Goal: Check status

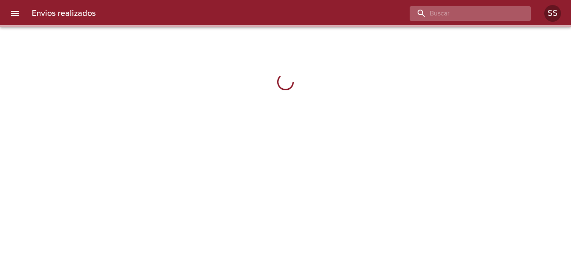
click at [479, 15] on input "buscar" at bounding box center [463, 13] width 107 height 15
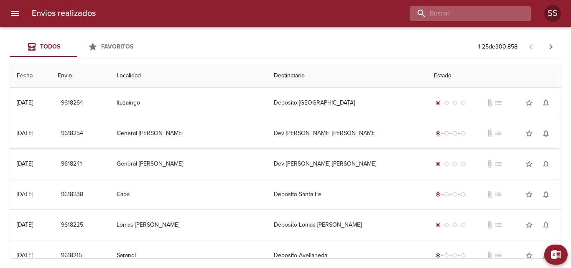
paste input "[PERSON_NAME] SAN [PERSON_NAME] DE LOS [PERSON_NAME]"
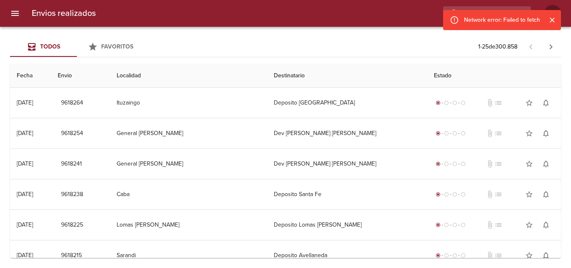
click at [550, 18] on icon "Cerrar" at bounding box center [552, 20] width 8 height 8
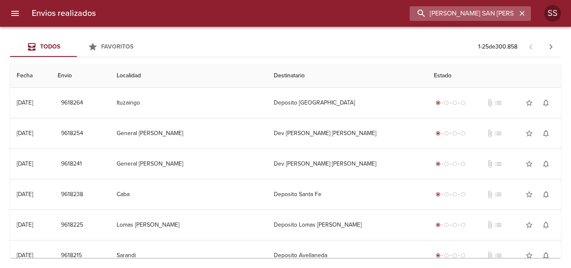
click at [513, 13] on input "[PERSON_NAME] SAN [PERSON_NAME] DE LOS [PERSON_NAME]" at bounding box center [463, 13] width 107 height 15
click at [498, 12] on input "[PERSON_NAME] SAN [PERSON_NAME] DE LOS [PERSON_NAME]" at bounding box center [463, 13] width 107 height 15
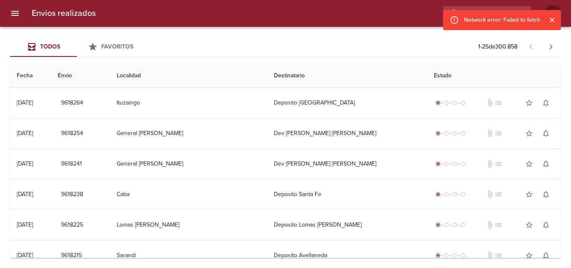
click at [498, 12] on div "Network error: Failed to fetch" at bounding box center [502, 20] width 118 height 20
click at [553, 19] on icon "Cerrar" at bounding box center [552, 20] width 8 height 8
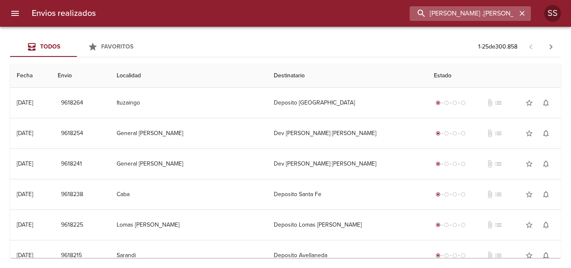
click at [505, 14] on input "[PERSON_NAME] .[PERSON_NAME] DE LOS [PERSON_NAME]" at bounding box center [463, 13] width 107 height 15
click at [498, 13] on input "[PERSON_NAME] .[PERSON_NAME] DE LOS [PERSON_NAME]" at bounding box center [463, 13] width 107 height 15
type input "[PERSON_NAME] [PERSON_NAME] DE LOS [PERSON_NAME]"
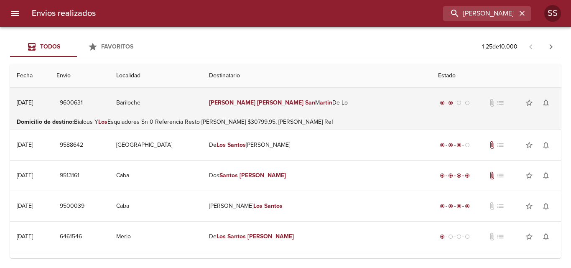
click at [327, 99] on td "[PERSON_NAME] M [PERSON_NAME]" at bounding box center [316, 103] width 229 height 30
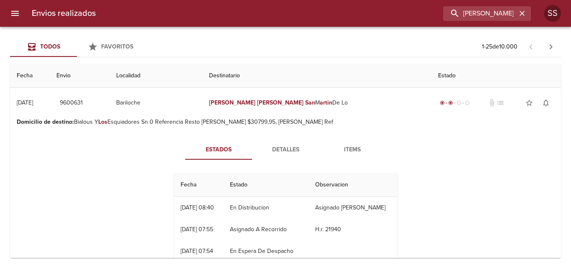
click at [234, 185] on th "Estado" at bounding box center [265, 185] width 85 height 24
click at [240, 182] on th "Estado" at bounding box center [265, 185] width 85 height 24
click at [235, 184] on th "Estado" at bounding box center [265, 185] width 85 height 24
click at [292, 146] on span "Detalles" at bounding box center [285, 150] width 57 height 10
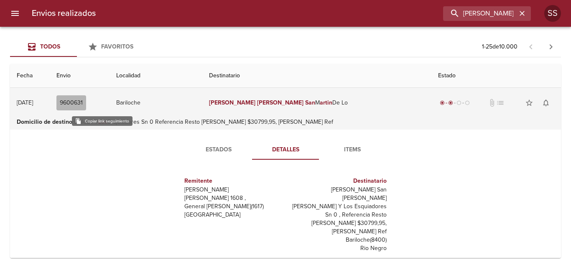
click at [83, 102] on span "9600631" at bounding box center [71, 103] width 23 height 10
